Goal: Check status: Check status

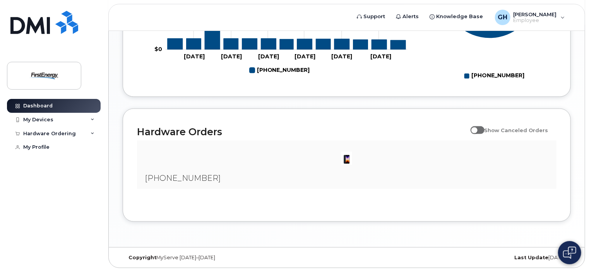
scroll to position [476, 0]
click at [483, 129] on span at bounding box center [477, 130] width 14 height 8
click at [476, 129] on input "Show Canceled Orders" at bounding box center [473, 126] width 6 height 6
checkbox input "true"
click at [91, 133] on icon at bounding box center [92, 134] width 4 height 4
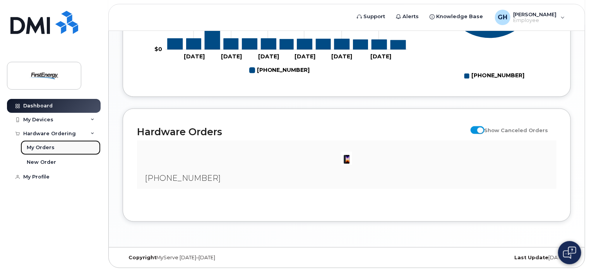
click at [48, 144] on link "My Orders" at bounding box center [60, 147] width 80 height 15
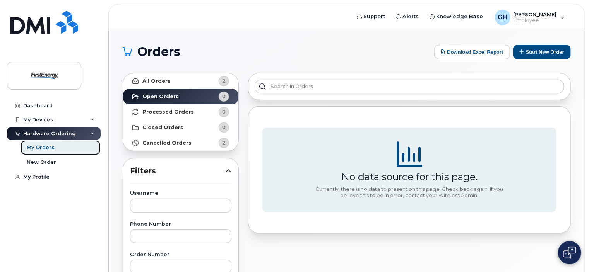
click at [43, 148] on div "My Orders" at bounding box center [41, 147] width 28 height 7
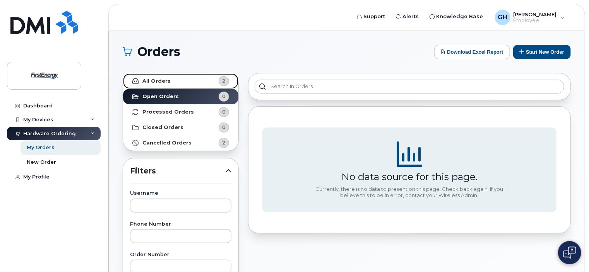
click at [175, 82] on link "All Orders 2" at bounding box center [180, 80] width 115 height 15
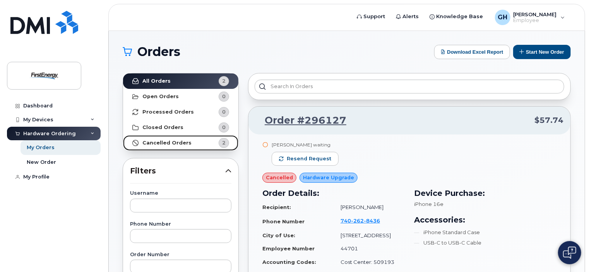
click at [154, 142] on strong "Cancelled Orders" at bounding box center [166, 143] width 49 height 6
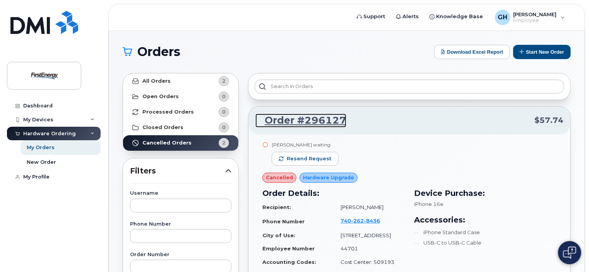
click at [305, 120] on link "Order #296127" at bounding box center [300, 121] width 91 height 14
